Goal: Task Accomplishment & Management: Use online tool/utility

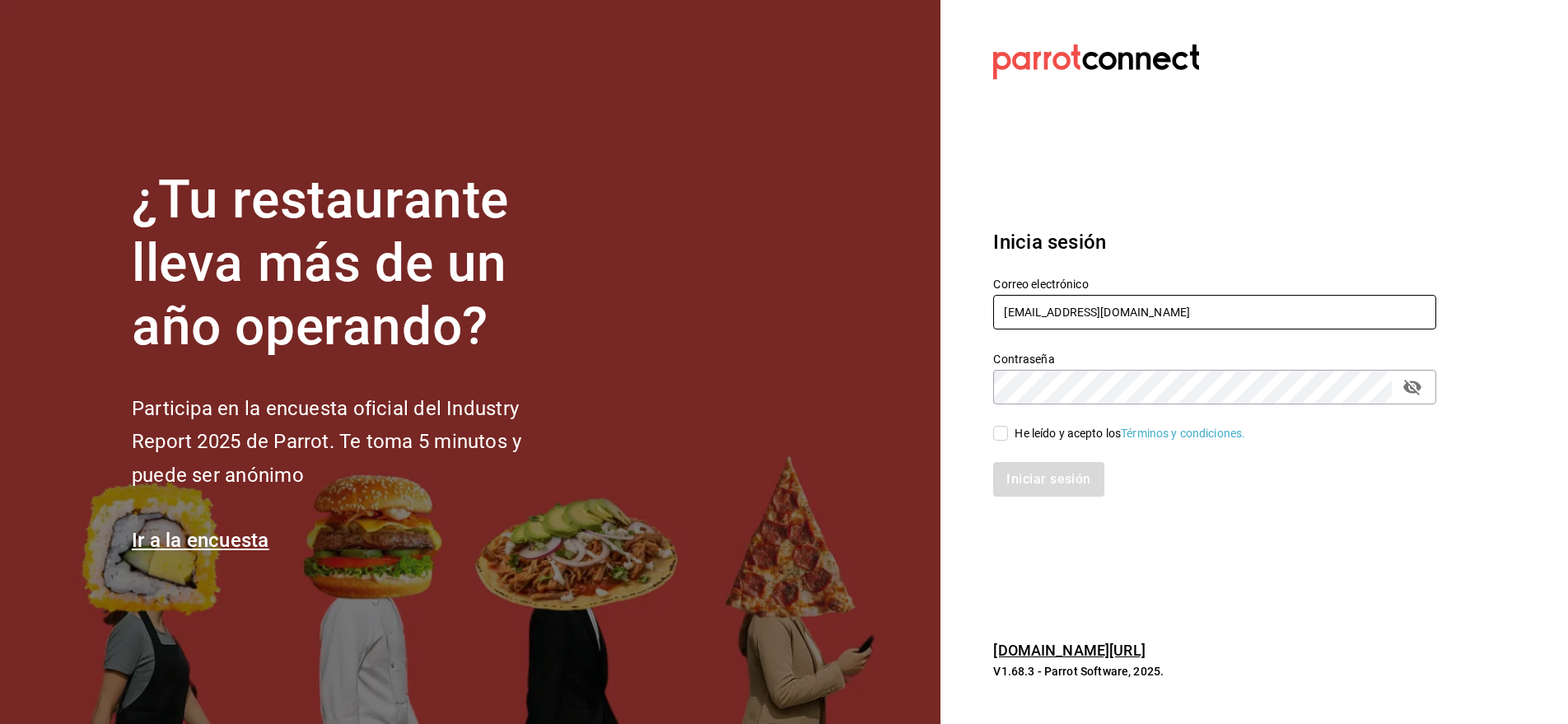
type input "vic9.a.v@gmail.com"
click at [1002, 434] on input "He leído y acepto los Términos y condiciones." at bounding box center [1001, 433] width 15 height 15
checkbox input "true"
click at [1043, 484] on button "Iniciar sesión" at bounding box center [1049, 479] width 112 height 35
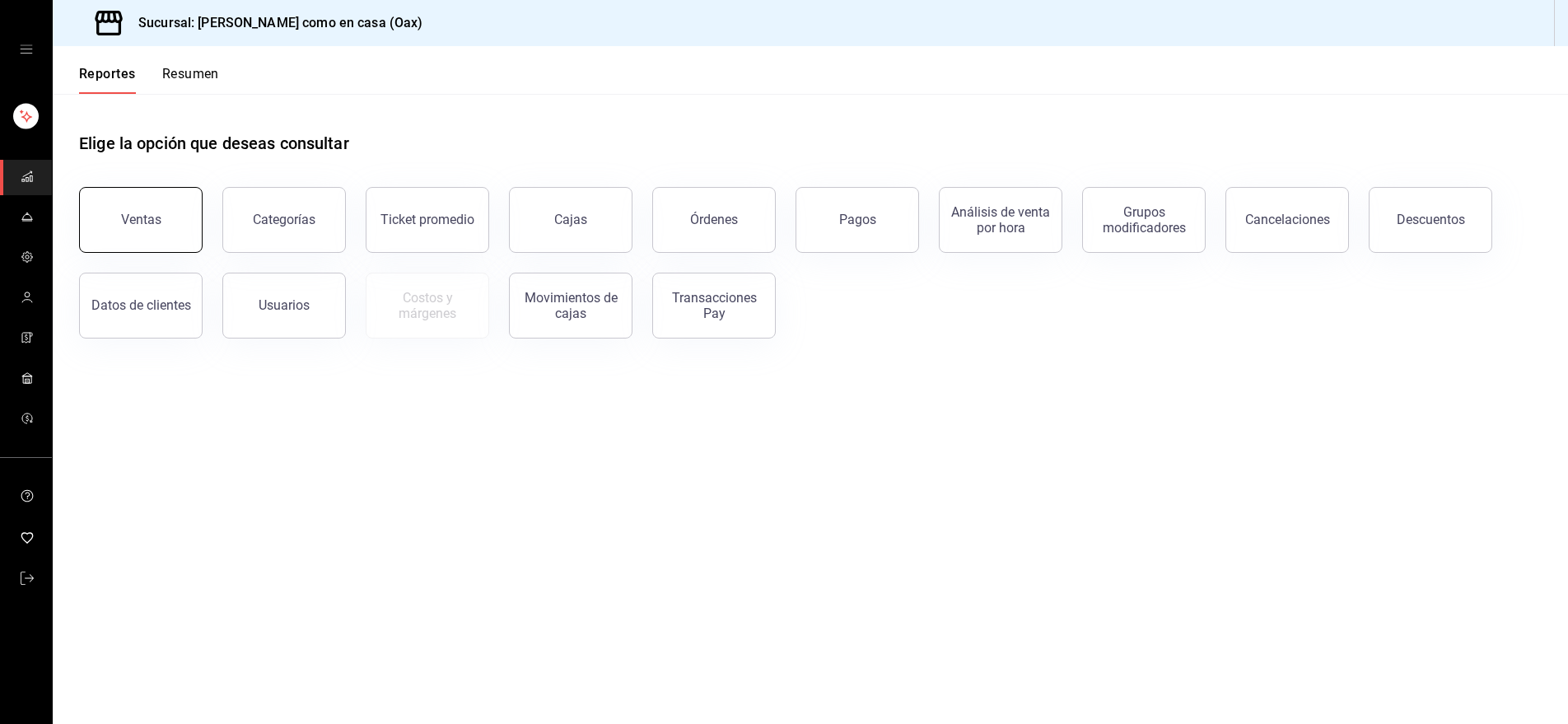
click at [152, 241] on button "Ventas" at bounding box center [141, 220] width 124 height 66
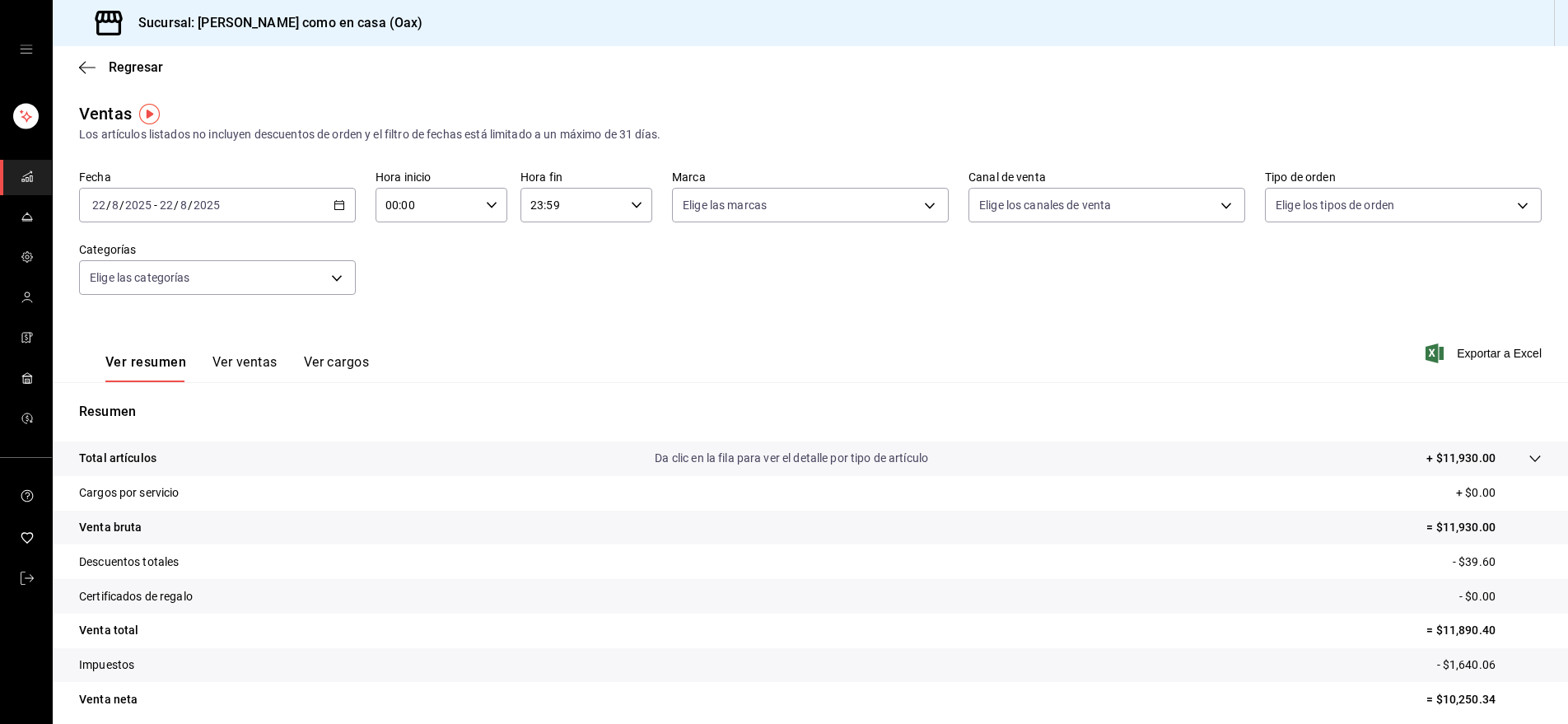
click at [240, 357] on button "Ver ventas" at bounding box center [245, 368] width 65 height 28
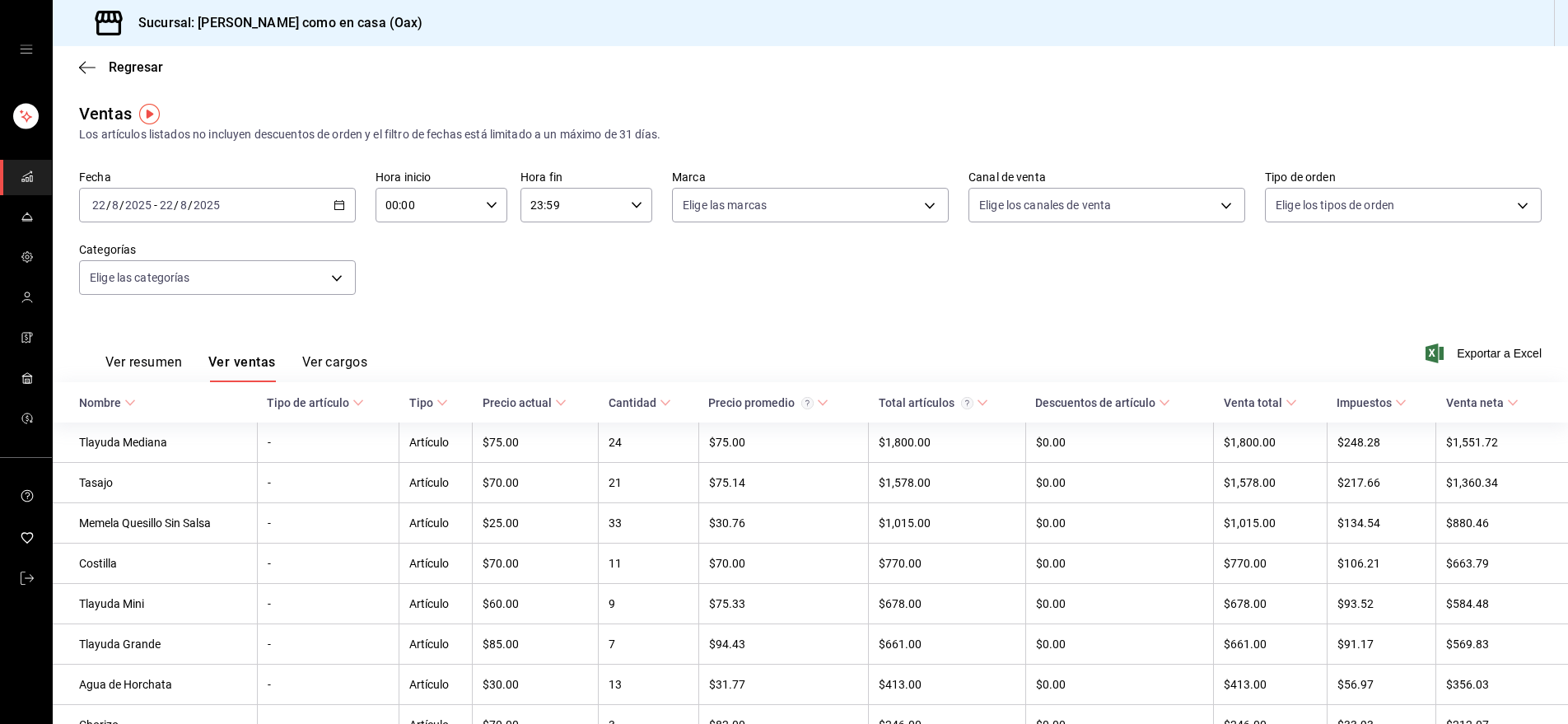
click at [328, 363] on button "Ver cargos" at bounding box center [335, 368] width 66 height 28
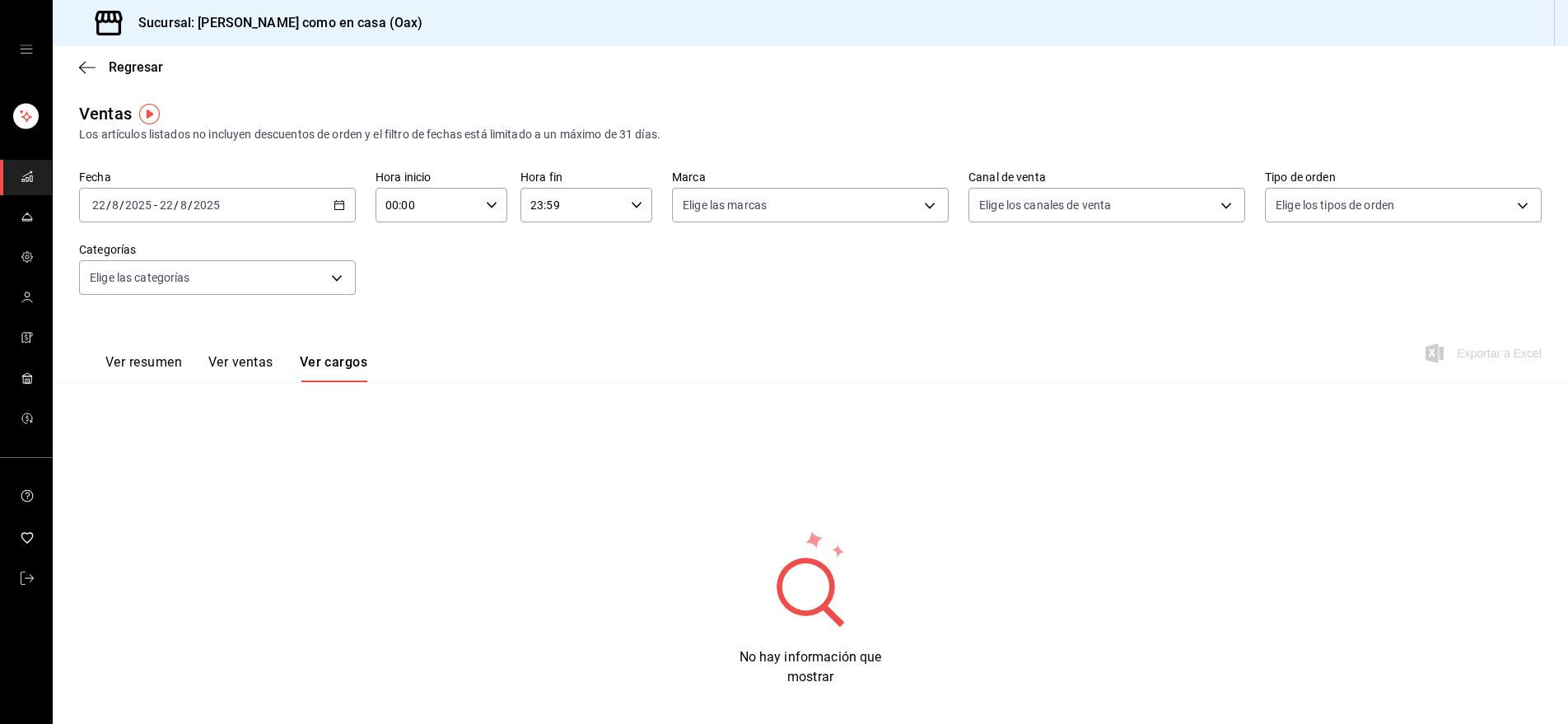
click at [92, 362] on div "Ver resumen Ver ventas Ver cargos" at bounding box center [223, 358] width 288 height 48
click at [128, 362] on button "Ver resumen" at bounding box center [143, 368] width 77 height 28
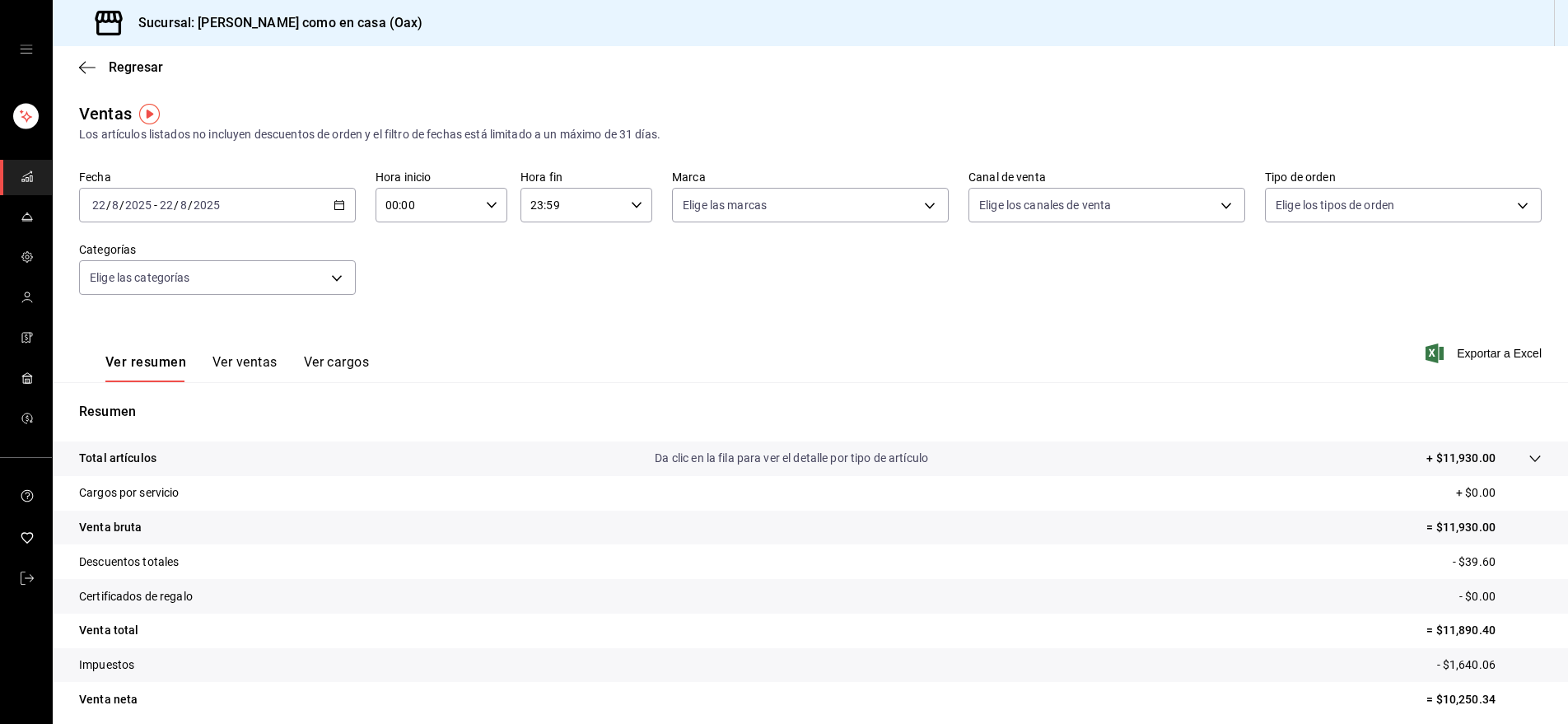
click at [125, 52] on div "Regresar" at bounding box center [810, 67] width 1515 height 42
click at [119, 63] on span "Regresar" at bounding box center [136, 67] width 54 height 16
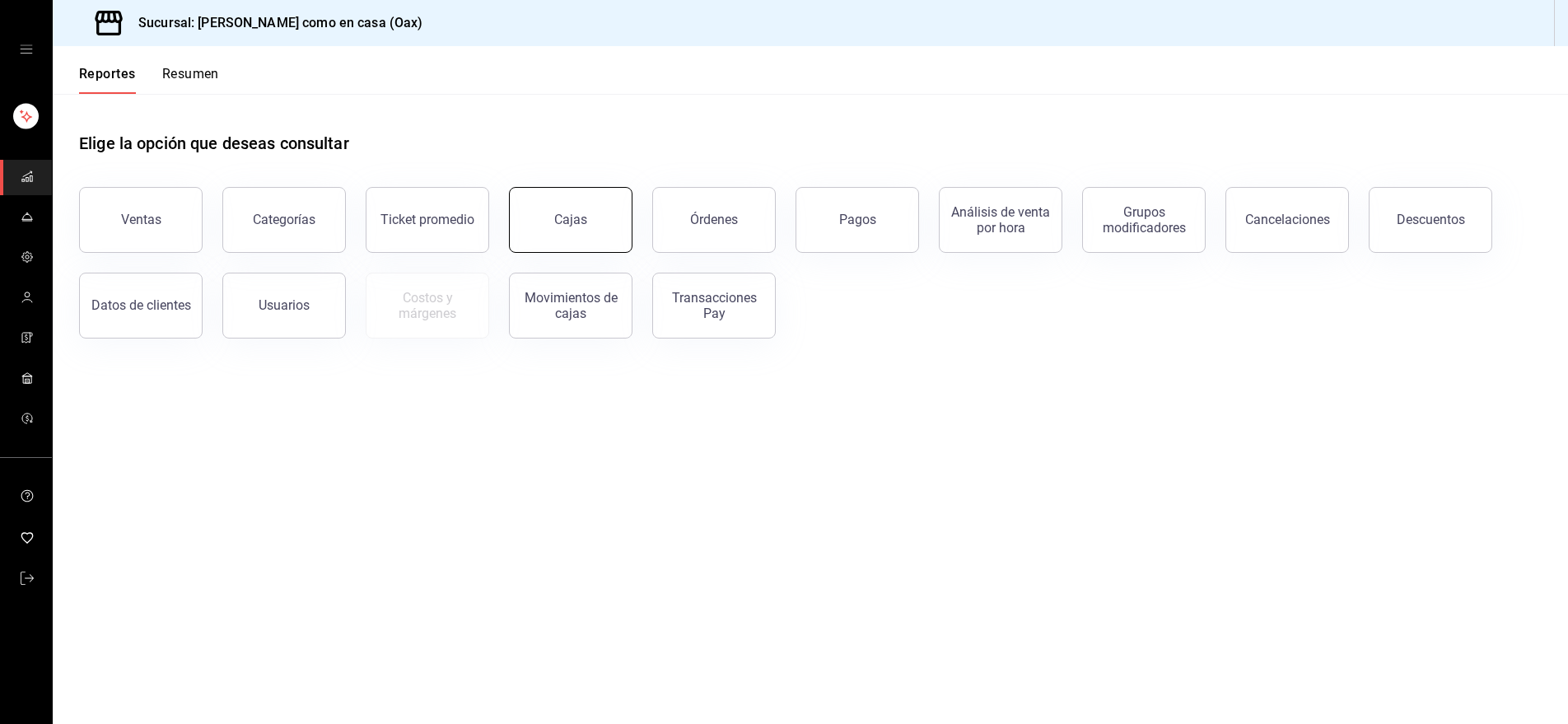
click at [553, 213] on button "Cajas" at bounding box center [571, 220] width 124 height 66
